Goal: Contribute content: Contribute content

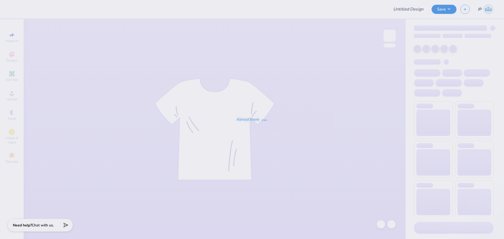
type input "Merch for [PERSON_NAME]"
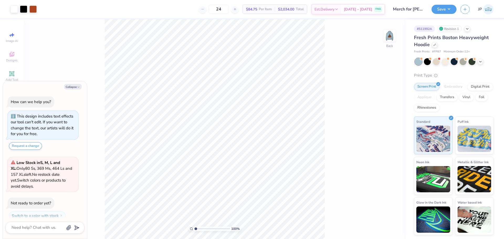
scroll to position [15, 0]
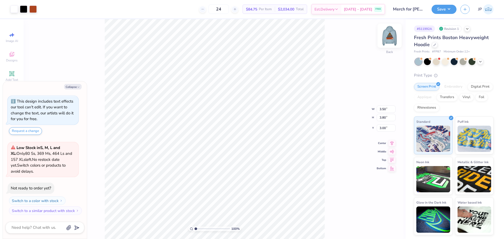
click at [388, 34] on img at bounding box center [389, 35] width 21 height 21
click at [170, 171] on div "100 % Front" at bounding box center [215, 129] width 382 height 220
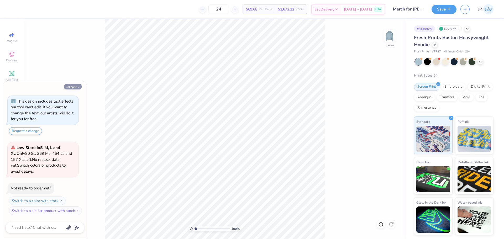
click at [75, 88] on button "Collapse" at bounding box center [73, 87] width 18 height 6
type textarea "x"
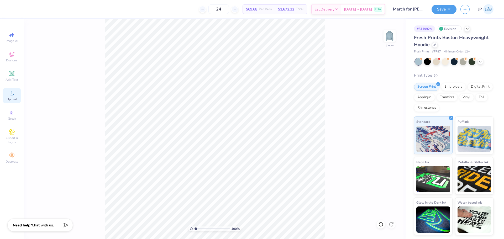
click at [12, 96] on div "Upload" at bounding box center [12, 96] width 18 height 16
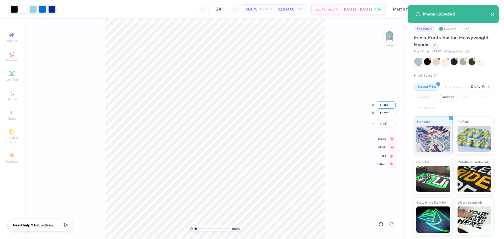
click at [384, 105] on input "15.00" at bounding box center [386, 104] width 19 height 7
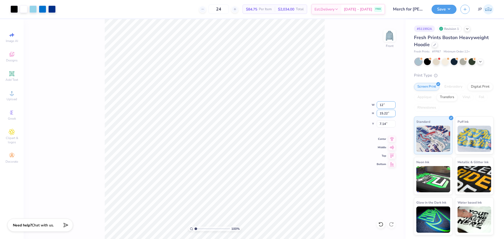
type input "12.00"
type input "12.18"
type input "8.66"
click at [377, 124] on div "100 % Front W 12.00 12.00 " H 12.18 12.18 " Y 8.66 8.66 " Center Middle Top Bot…" at bounding box center [215, 129] width 382 height 220
click at [377, 124] on div "100 % Front W 12.00 H 12.18 Y 8.66 Center Middle Top Bottom" at bounding box center [215, 129] width 382 height 220
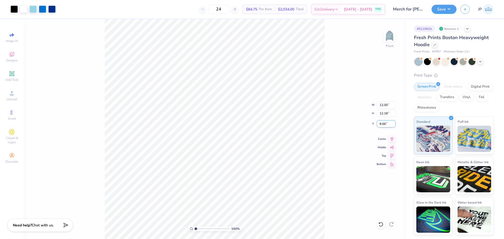
click at [384, 125] on input "8.66" at bounding box center [386, 123] width 19 height 7
type input "6.00"
click at [381, 106] on input "12.00" at bounding box center [386, 104] width 19 height 7
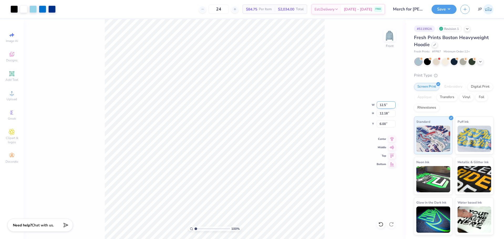
type input "12.50"
type input "12.68"
click at [379, 124] on input "5.75" at bounding box center [386, 123] width 19 height 7
click at [385, 124] on input "5.00" at bounding box center [386, 123] width 19 height 7
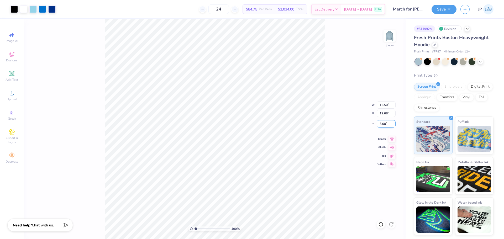
click at [385, 124] on input "5.00" at bounding box center [386, 123] width 19 height 7
click at [384, 124] on input "5.00" at bounding box center [386, 123] width 19 height 7
click at [384, 124] on input "5.06" at bounding box center [386, 123] width 19 height 7
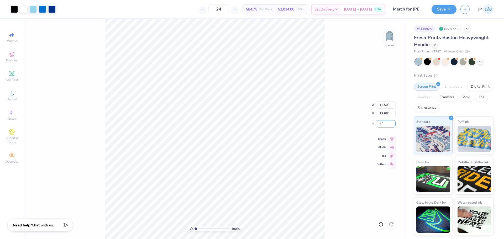
type input "6.00"
click at [33, 9] on div at bounding box center [32, 8] width 7 height 7
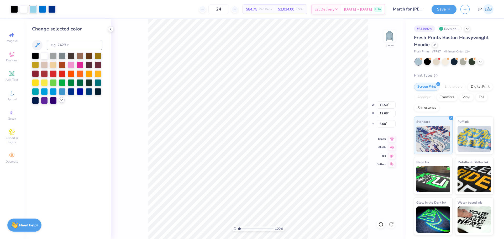
click at [63, 99] on icon at bounding box center [62, 100] width 4 height 4
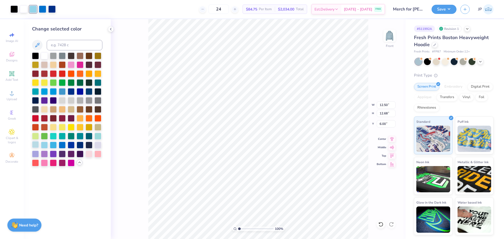
click at [35, 144] on div at bounding box center [35, 144] width 7 height 7
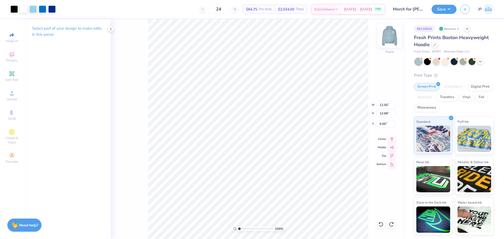
click at [390, 33] on img at bounding box center [389, 35] width 21 height 21
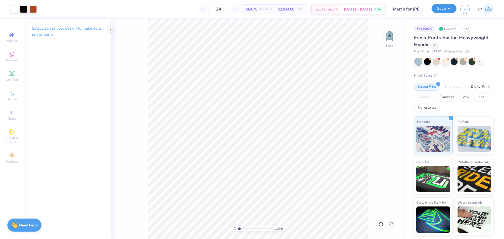
click at [449, 5] on button "Save" at bounding box center [444, 8] width 25 height 9
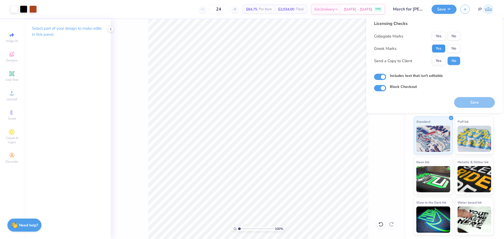
click at [442, 48] on button "Yes" at bounding box center [439, 48] width 14 height 8
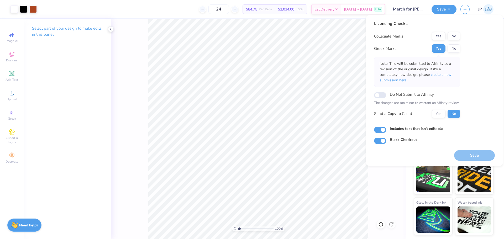
click at [457, 33] on button "No" at bounding box center [454, 36] width 13 height 8
click at [489, 153] on button "Save" at bounding box center [475, 155] width 41 height 11
